Goal: Information Seeking & Learning: Learn about a topic

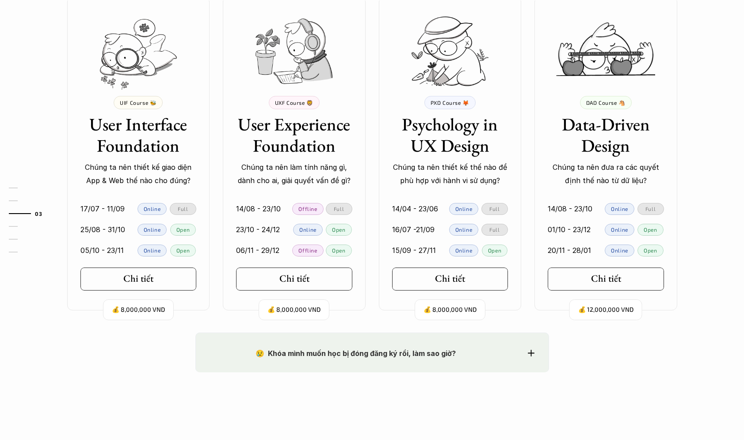
scroll to position [837, 0]
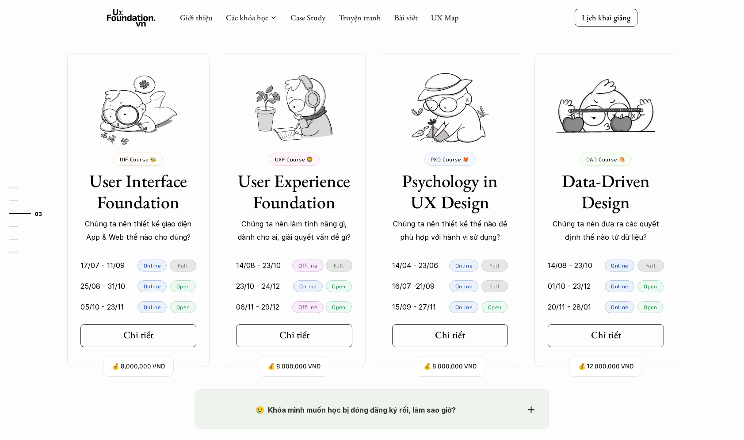
scroll to position [785, 0]
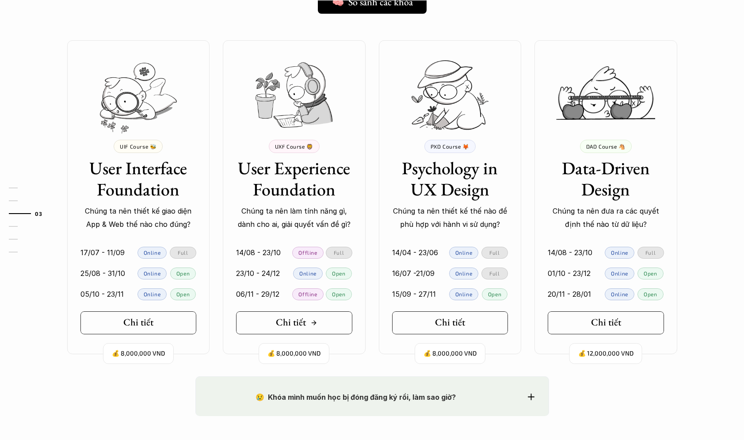
click at [302, 324] on h5 "Chi tiết" at bounding box center [291, 322] width 30 height 11
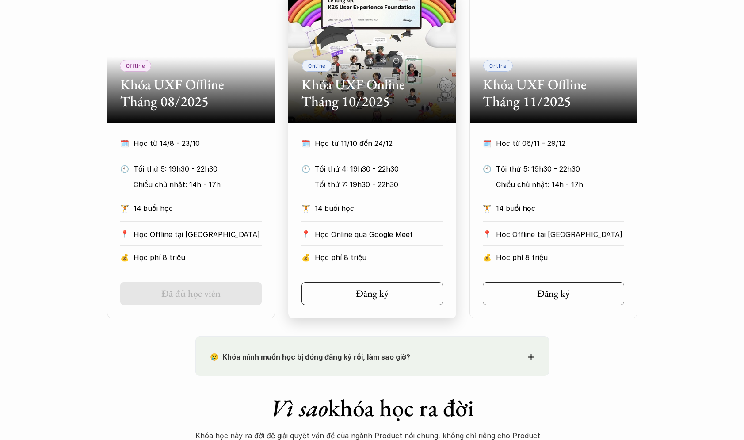
scroll to position [454, 0]
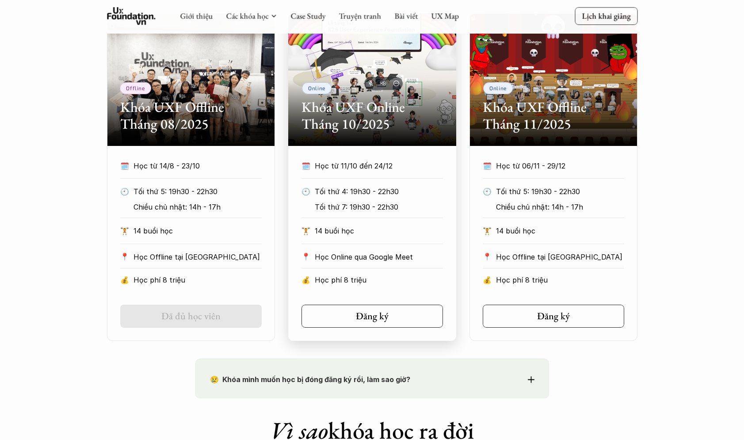
scroll to position [428, 0]
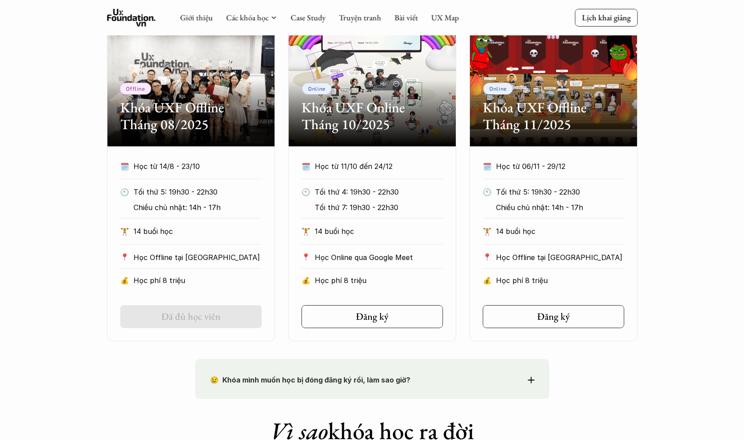
click at [717, 238] on div "Offline Khóa UXF Offline Tháng 08/2025 🗓️ Học từ 14/8 - 23/10 🕙 Tối thứ 5: 19h3…" at bounding box center [372, 178] width 744 height 328
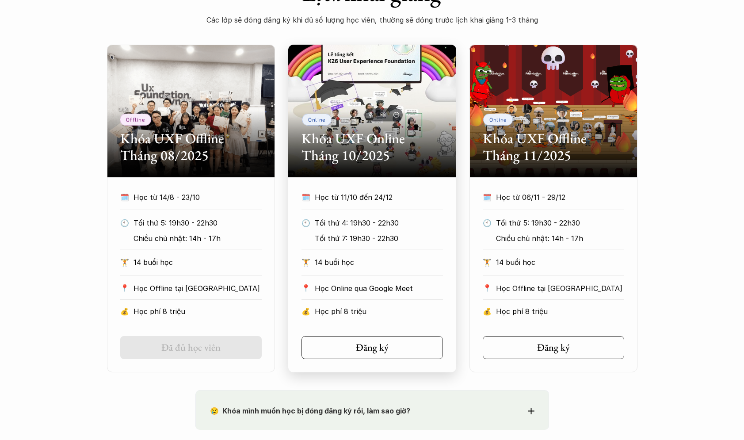
scroll to position [425, 0]
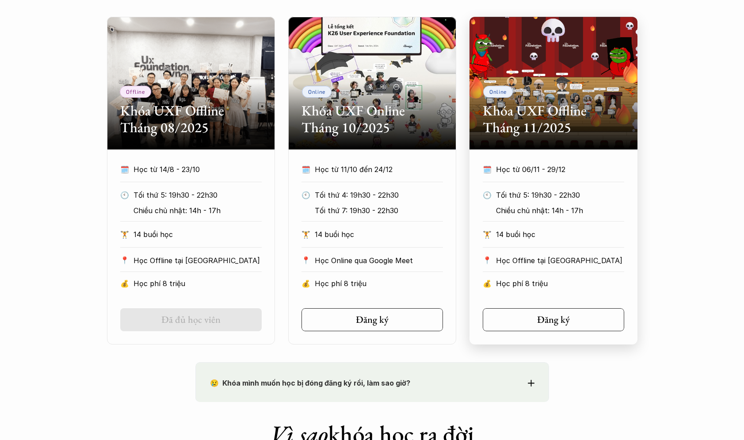
click at [590, 107] on h2 "Khóa UXF Offline Tháng 11/2025" at bounding box center [554, 119] width 142 height 34
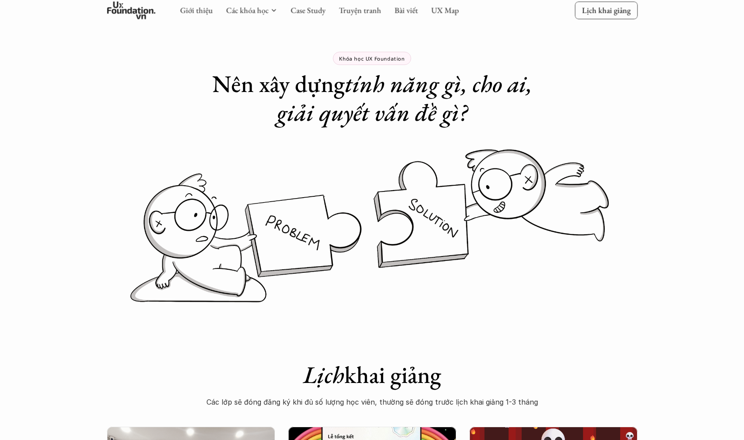
scroll to position [0, 0]
